Goal: Transaction & Acquisition: Purchase product/service

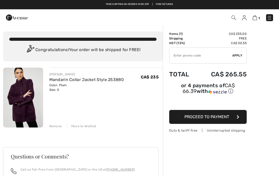
click at [243, 20] on img at bounding box center [244, 17] width 4 height 5
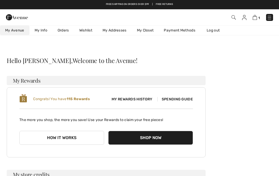
click at [257, 17] on img at bounding box center [255, 17] width 4 height 5
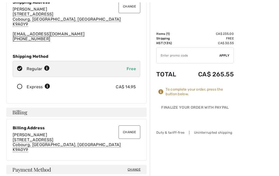
scroll to position [48, 0]
click at [20, 90] on div "Express CA$ 14.95" at bounding box center [77, 87] width 128 height 16
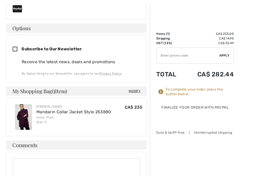
scroll to position [219, 0]
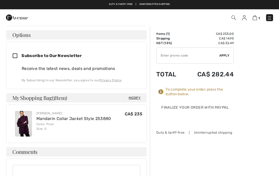
click at [194, 126] on div at bounding box center [196, 119] width 78 height 13
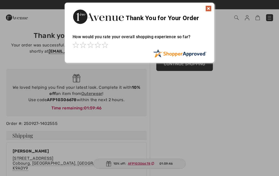
click at [209, 7] on img at bounding box center [209, 8] width 6 height 6
